Goal: Task Accomplishment & Management: Manage account settings

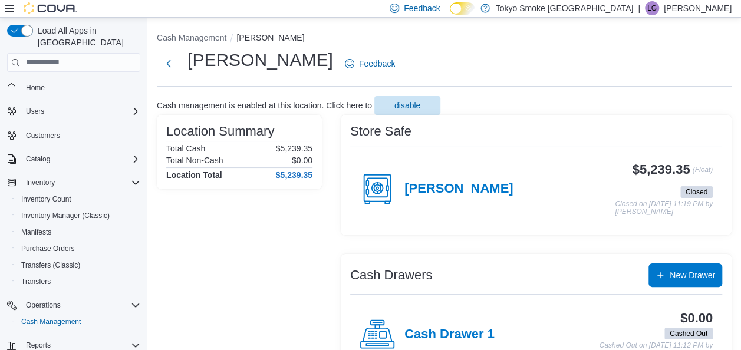
click at [599, 52] on div "Oshawa King Feedback" at bounding box center [444, 63] width 575 height 31
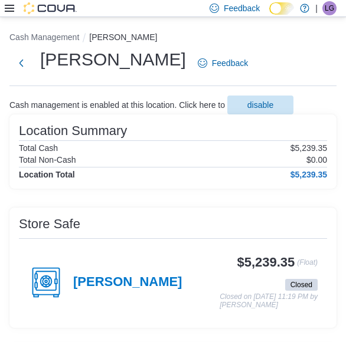
click at [330, 11] on span "LG" at bounding box center [328, 8] width 9 height 14
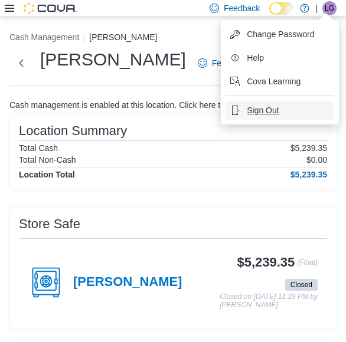
click at [288, 116] on button "Sign Out" at bounding box center [279, 110] width 109 height 19
